Goal: Information Seeking & Learning: Find specific fact

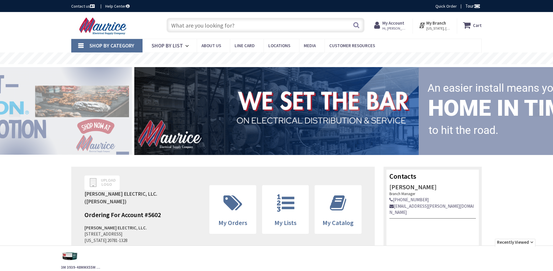
click at [209, 24] on input "text" at bounding box center [266, 25] width 198 height 15
type input "[GEOGRAPHIC_DATA], [STREET_ADDRESS]"
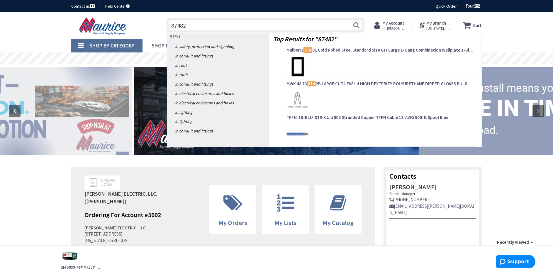
type input "874827"
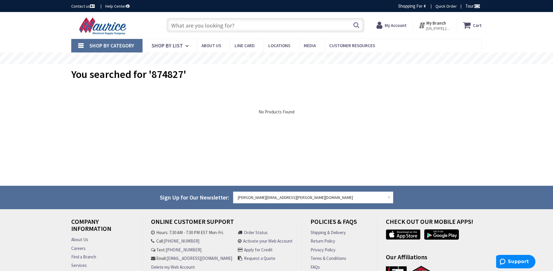
click at [212, 24] on input "text" at bounding box center [266, 25] width 198 height 15
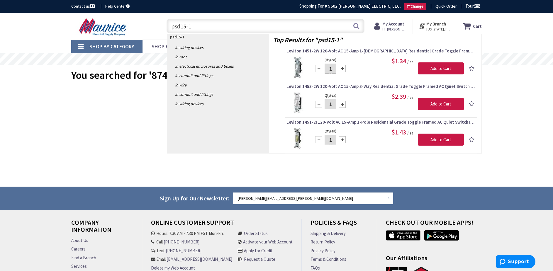
type input "psd15-12"
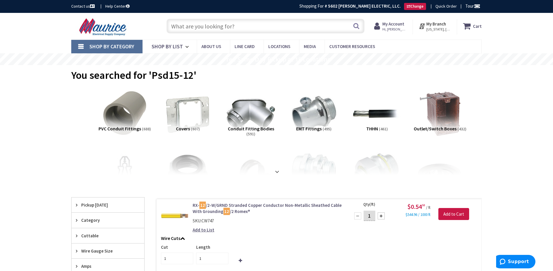
click at [171, 28] on input "text" at bounding box center [266, 26] width 198 height 15
paste input "389448"
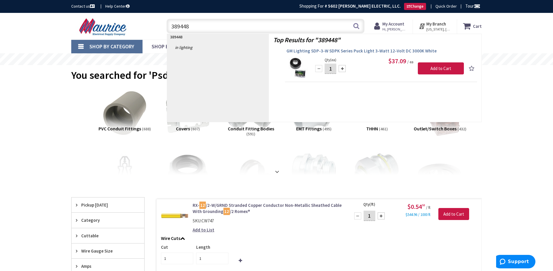
type input "389448"
click at [336, 50] on span "GM Lighting SDP-3-W SDPK Series Puck Light 3-Watt 12-Volt DC 3000K White" at bounding box center [381, 51] width 189 height 6
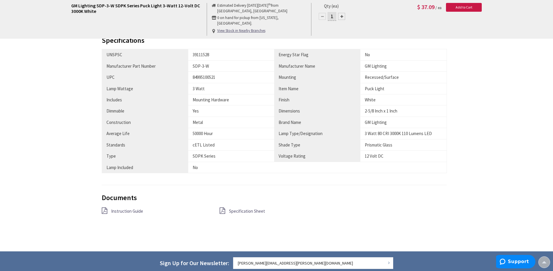
scroll to position [323, 0]
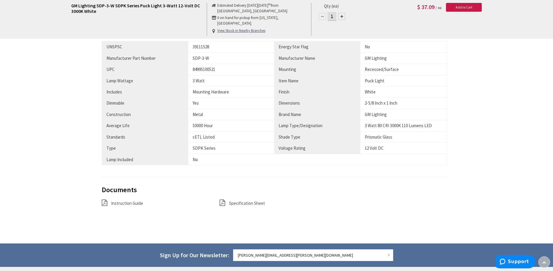
click at [242, 201] on span "Specification Sheet" at bounding box center [247, 204] width 36 height 6
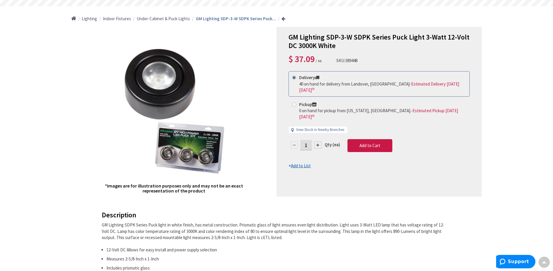
scroll to position [0, 0]
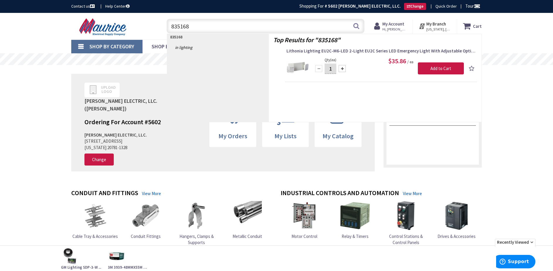
click at [240, 31] on input "835168" at bounding box center [266, 26] width 198 height 15
drag, startPoint x: 240, startPoint y: 31, endPoint x: 165, endPoint y: 19, distance: 76.0
click at [165, 19] on div "835168 835168 Search" at bounding box center [264, 25] width 201 height 19
type input "1157373"
click at [342, 51] on span "Rab T34FA-2X4 Dimmable Field Adjustable LED Troffer 40-Watt 120 - 277-Volt 3833…" at bounding box center [381, 51] width 189 height 6
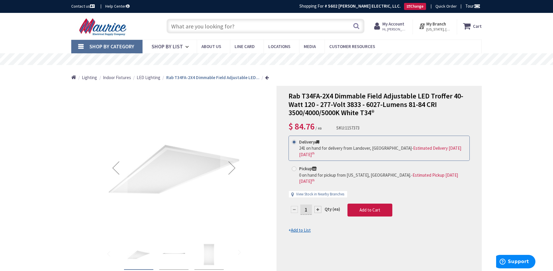
click at [197, 28] on input "text" at bounding box center [266, 26] width 198 height 15
click at [221, 25] on input "text" at bounding box center [266, 26] width 198 height 15
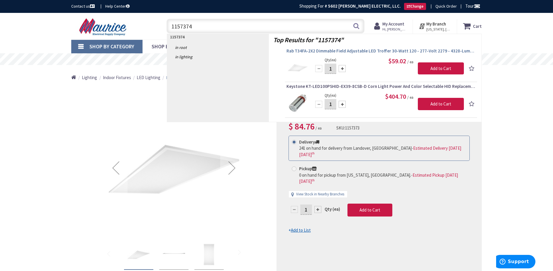
type input "1157374"
click at [303, 49] on span "Rab T34FA-2X2 Dimmable Field Adjustable LED Troffer 30-Watt 120 - 277-Volt 2279…" at bounding box center [381, 51] width 189 height 6
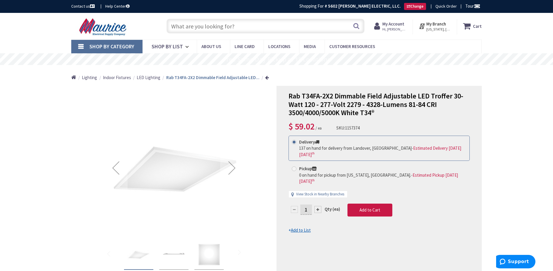
click at [179, 23] on input "text" at bounding box center [266, 26] width 198 height 15
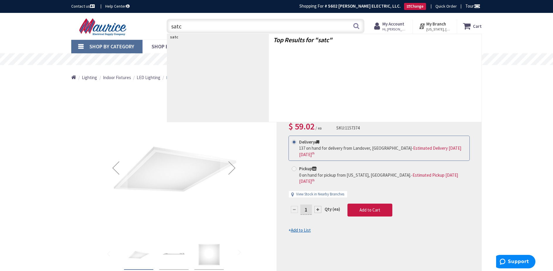
type input "satco"
